Goal: Task Accomplishment & Management: Manage account settings

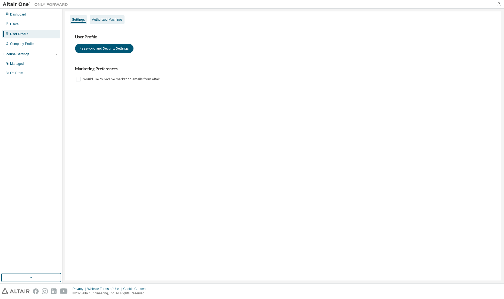
click at [98, 21] on div "Authorized Machines" at bounding box center [107, 19] width 30 height 4
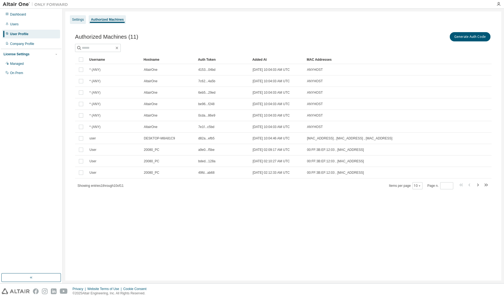
click at [74, 22] on div "Settings" at bounding box center [78, 19] width 16 height 9
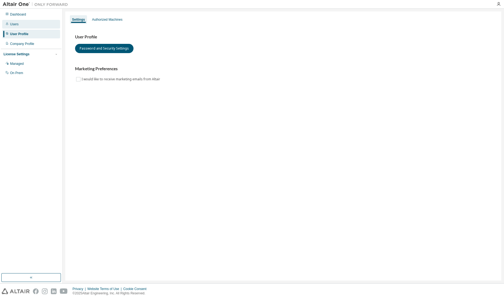
click at [15, 27] on div "Users" at bounding box center [31, 24] width 58 height 9
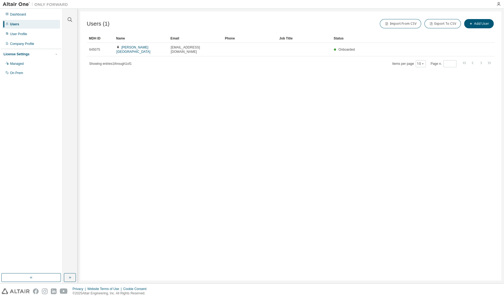
click at [16, 38] on div "Dashboard Users User Profile Company Profile License Settings Managed On Prem" at bounding box center [31, 44] width 61 height 68
click at [18, 32] on div "User Profile" at bounding box center [18, 34] width 17 height 4
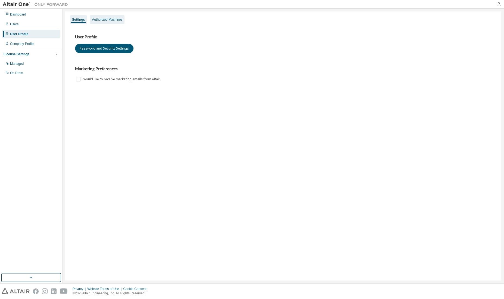
click at [99, 23] on div "Authorized Machines" at bounding box center [107, 19] width 35 height 9
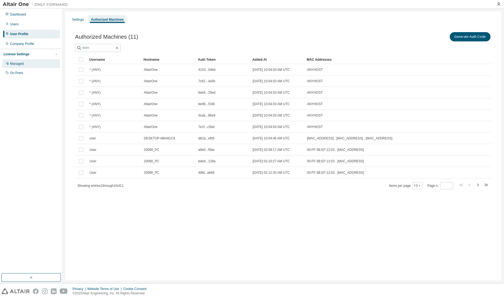
click at [18, 64] on div "Managed" at bounding box center [17, 63] width 14 height 4
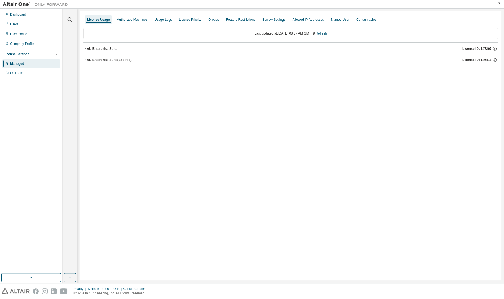
click at [85, 50] on button "AU Enterprise Suite License ID: 147207" at bounding box center [290, 49] width 415 height 12
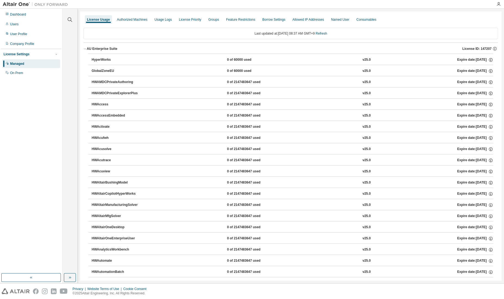
click at [85, 50] on button "AU Enterprise Suite License ID: 147207" at bounding box center [290, 49] width 415 height 12
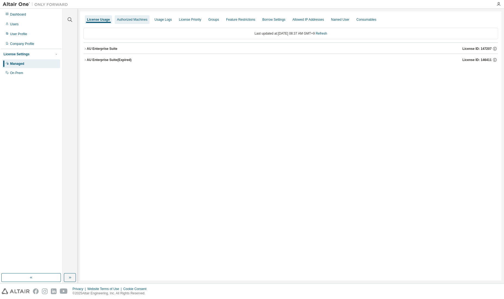
click at [126, 20] on div "Authorized Machines" at bounding box center [132, 19] width 30 height 4
